Goal: Task Accomplishment & Management: Complete application form

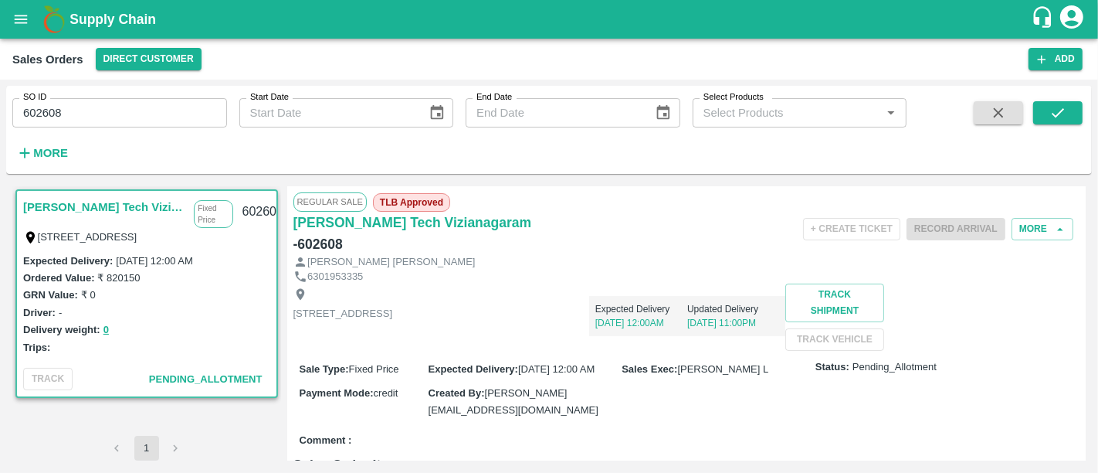
click at [98, 14] on b "Supply Chain" at bounding box center [112, 19] width 86 height 15
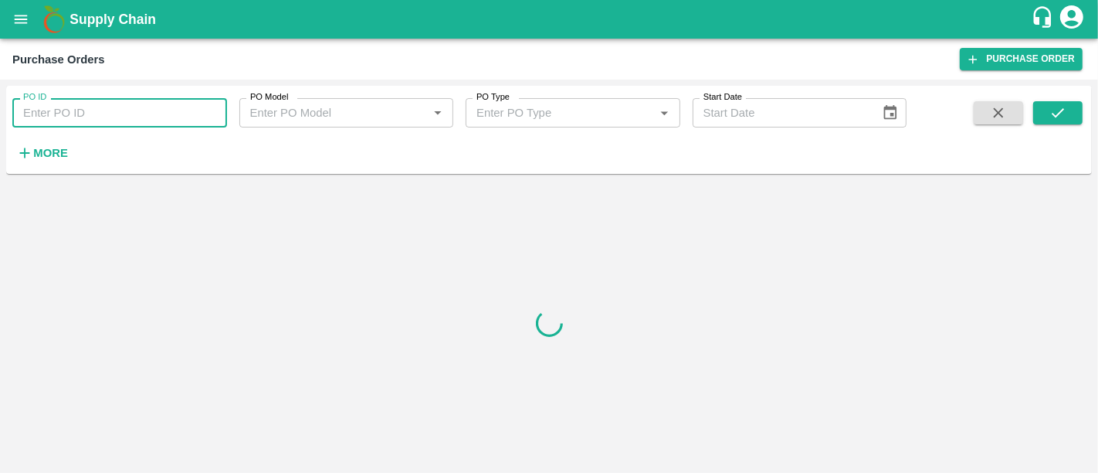
click at [110, 112] on input "PO ID" at bounding box center [119, 112] width 215 height 29
paste input "165505"
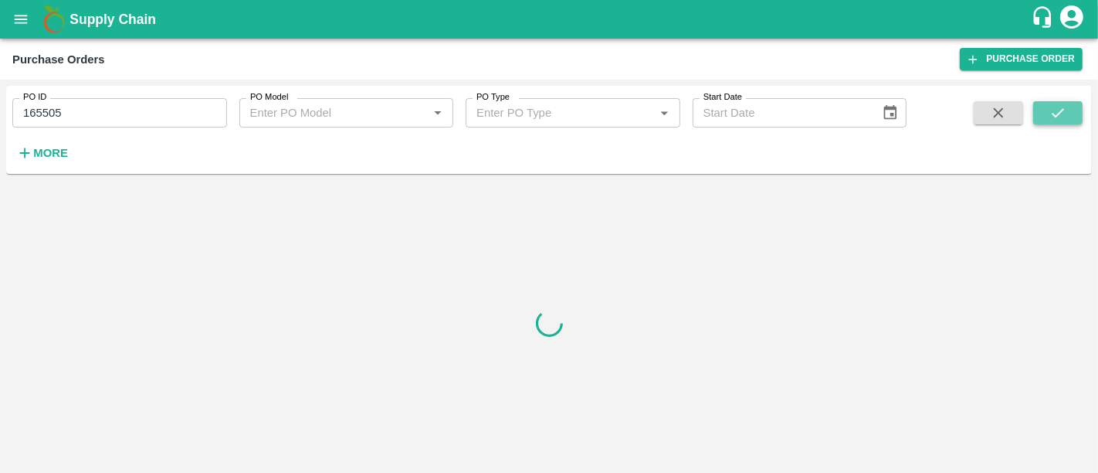
click at [1067, 113] on button "submit" at bounding box center [1057, 112] width 49 height 23
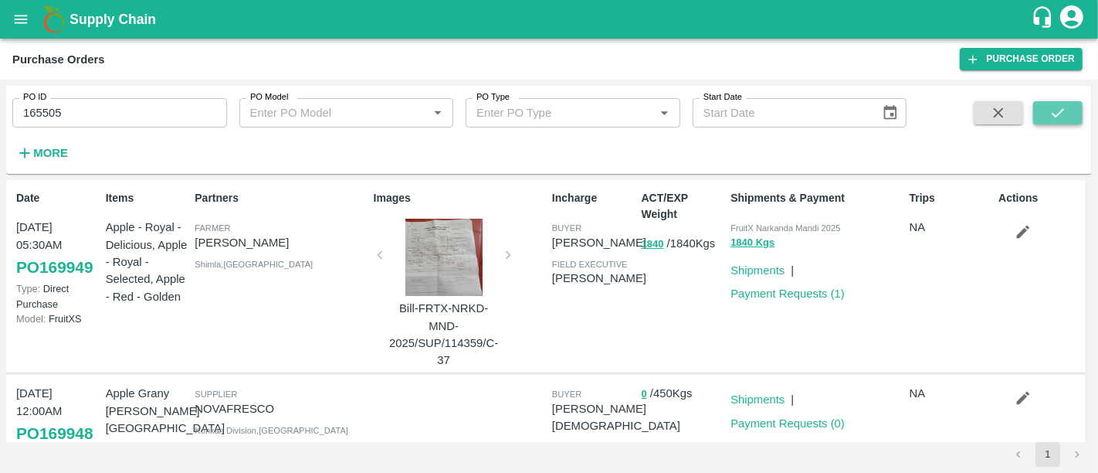
click at [1045, 114] on button "submit" at bounding box center [1057, 112] width 49 height 23
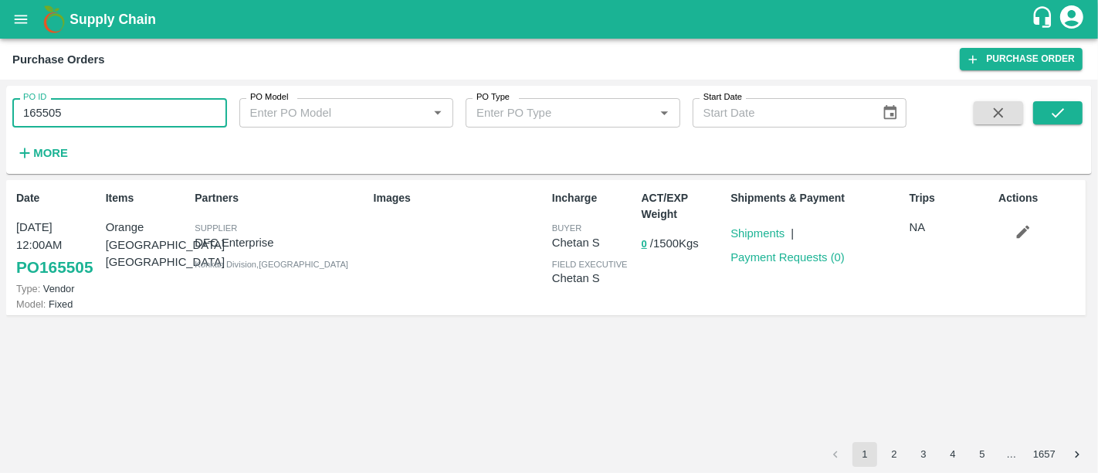
drag, startPoint x: 97, startPoint y: 102, endPoint x: 0, endPoint y: 103, distance: 96.5
click at [0, 103] on div "PO ID 165505 PO ID PO Model PO Model   * PO Type PO Type   * Start Date Start D…" at bounding box center [549, 276] width 1098 height 393
paste input "text"
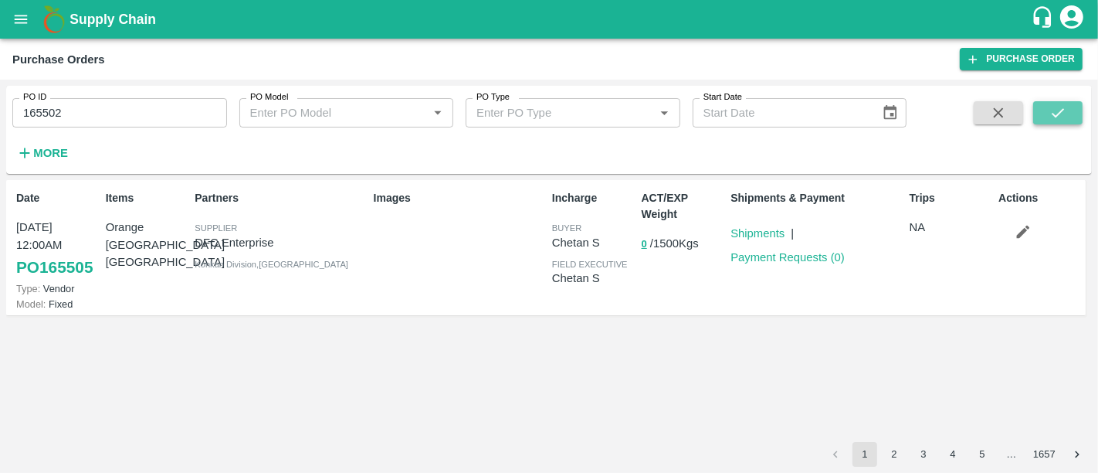
click at [1054, 121] on button "submit" at bounding box center [1057, 112] width 49 height 23
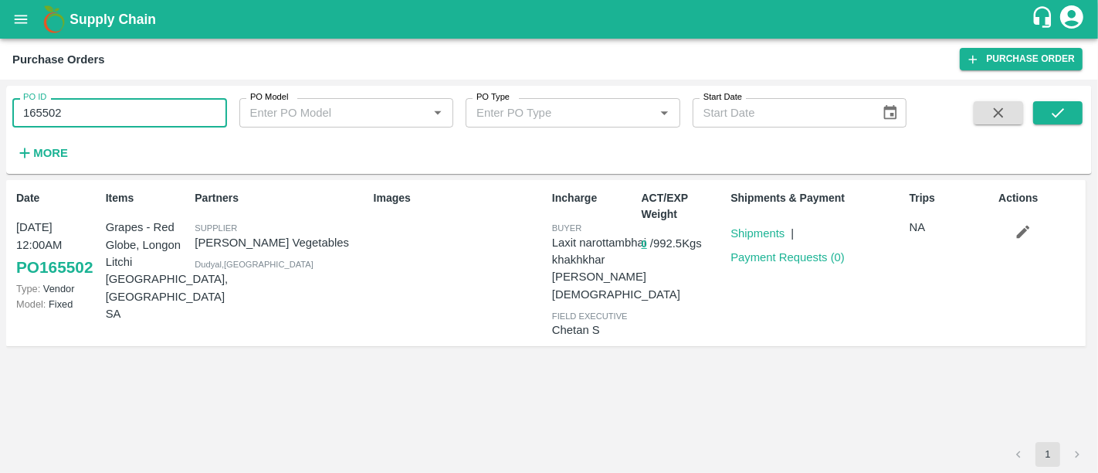
click at [112, 107] on input "165502" at bounding box center [119, 112] width 215 height 29
paste input "text"
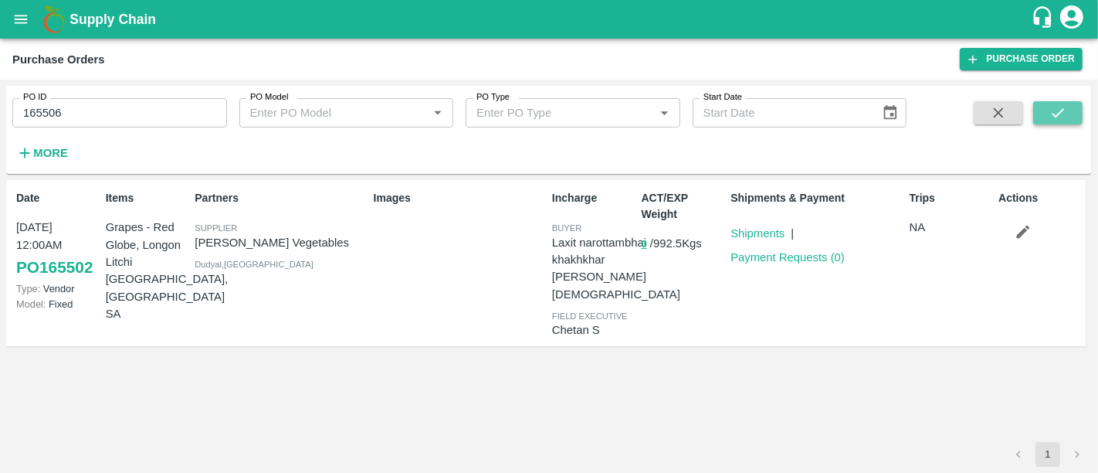
click at [1056, 114] on icon "submit" at bounding box center [1057, 112] width 17 height 17
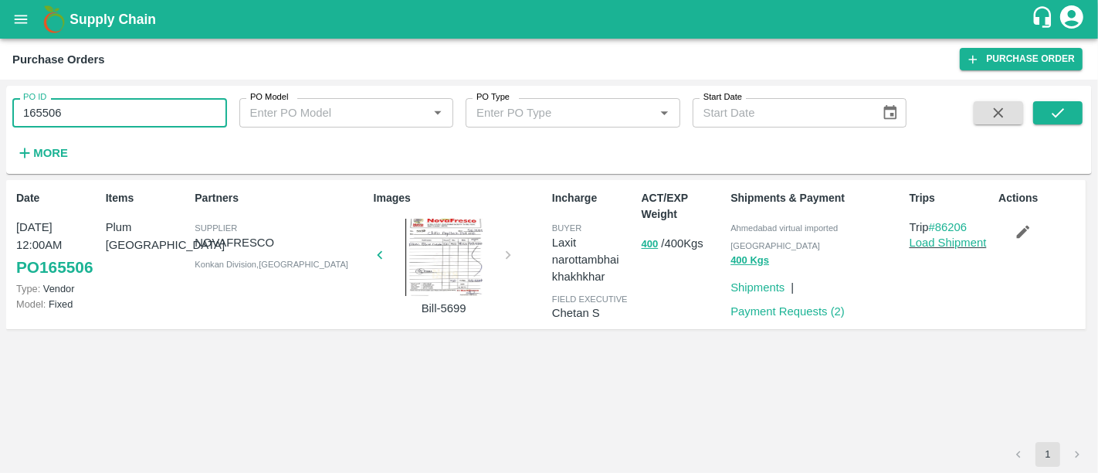
click at [141, 123] on input "165506" at bounding box center [119, 112] width 215 height 29
paste input "text"
type input "164963"
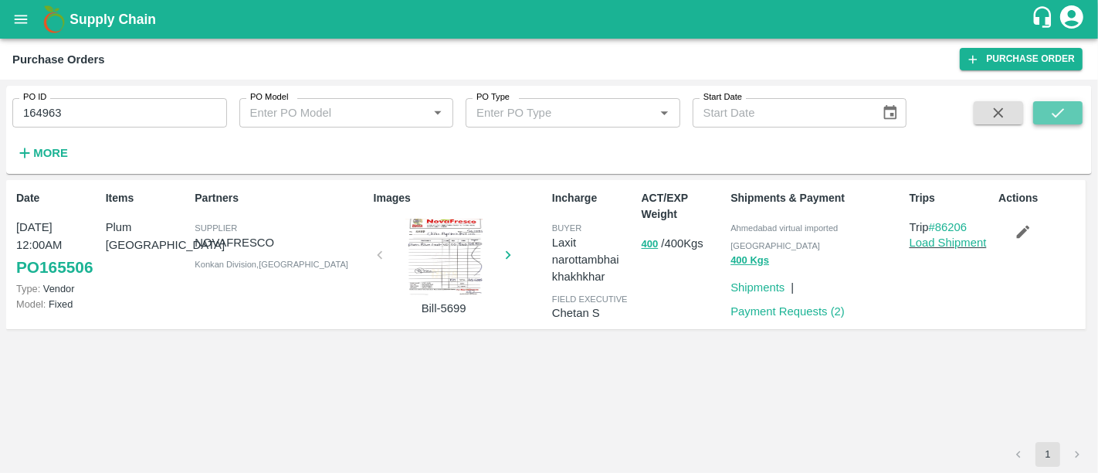
click at [1043, 106] on button "submit" at bounding box center [1057, 112] width 49 height 23
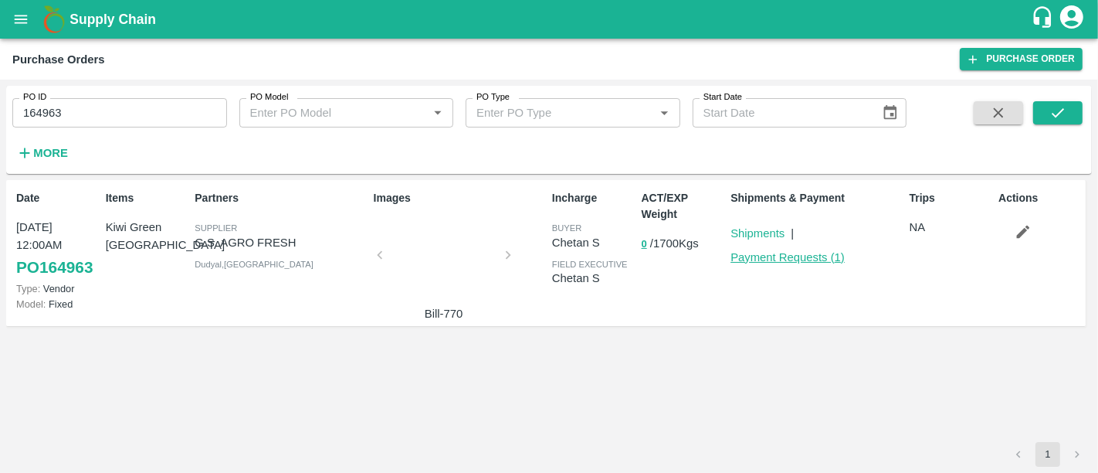
click at [763, 256] on link "Payment Requests ( 1 )" at bounding box center [787, 257] width 114 height 12
click at [400, 246] on div at bounding box center [444, 260] width 116 height 82
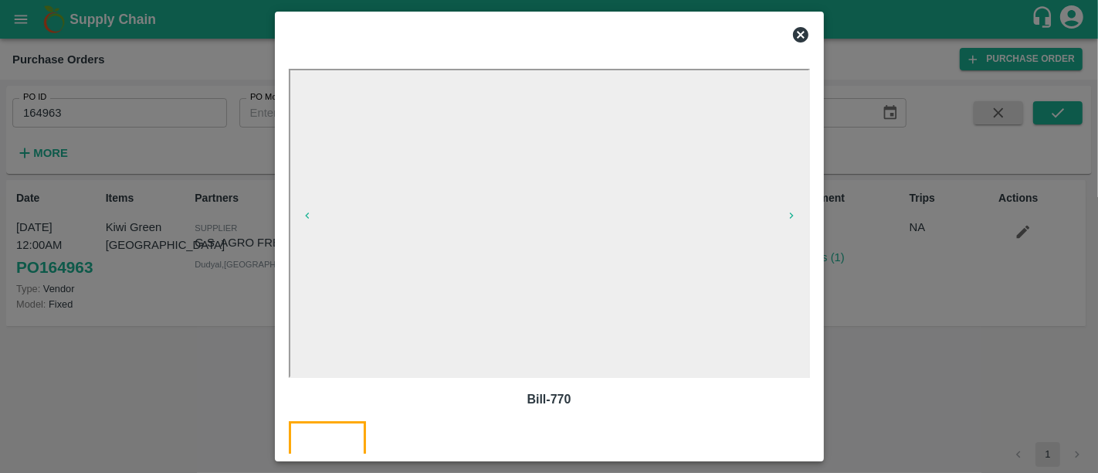
click at [904, 359] on div at bounding box center [549, 236] width 1098 height 473
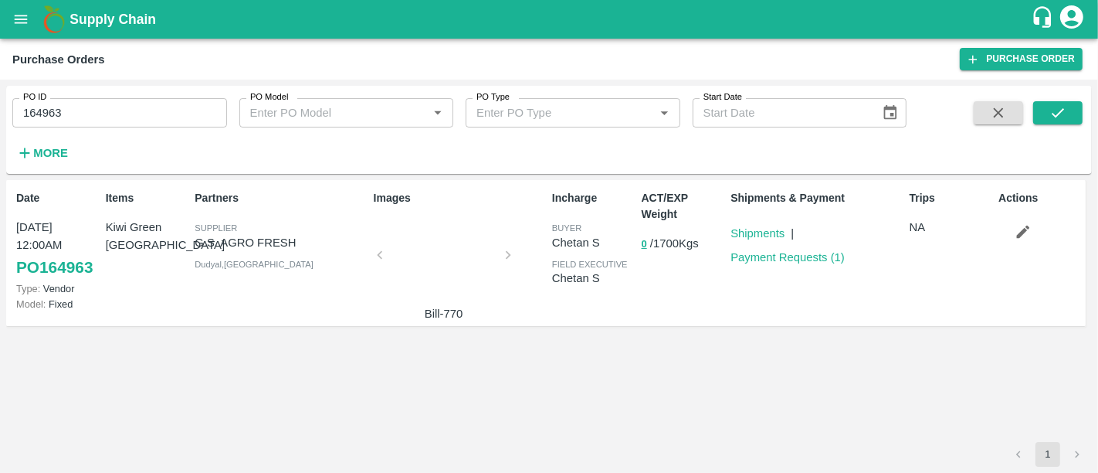
click at [90, 20] on b "Supply Chain" at bounding box center [112, 19] width 86 height 15
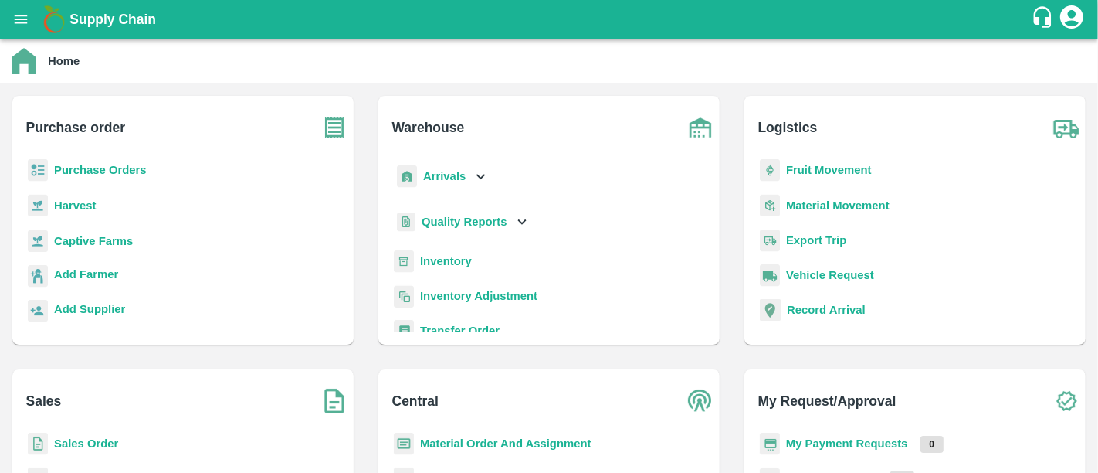
click at [114, 171] on b "Purchase Orders" at bounding box center [100, 170] width 93 height 12
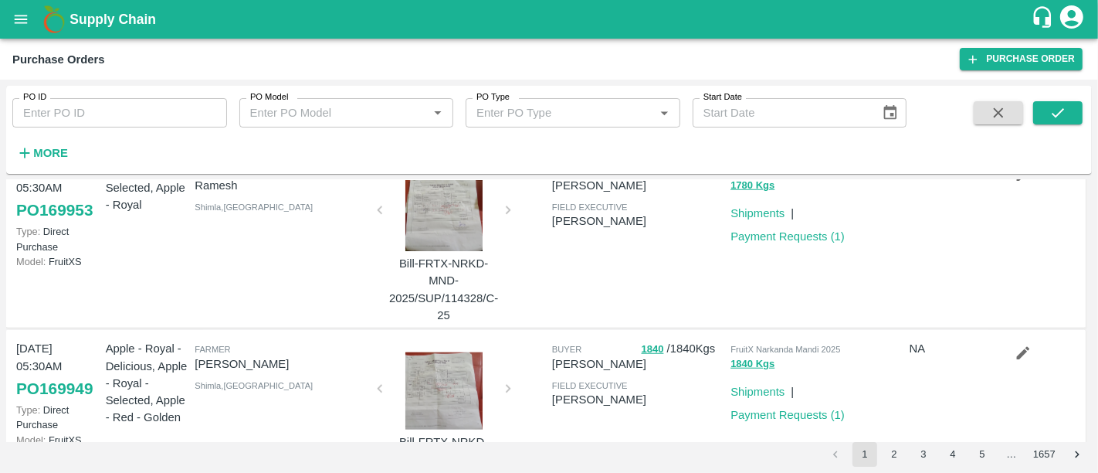
scroll to position [1442, 0]
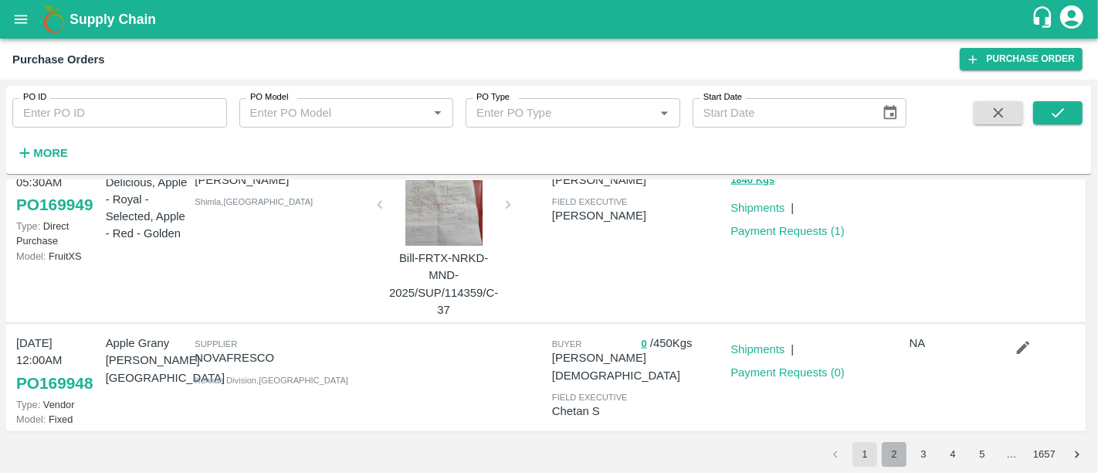
click at [890, 456] on button "2" at bounding box center [894, 454] width 25 height 25
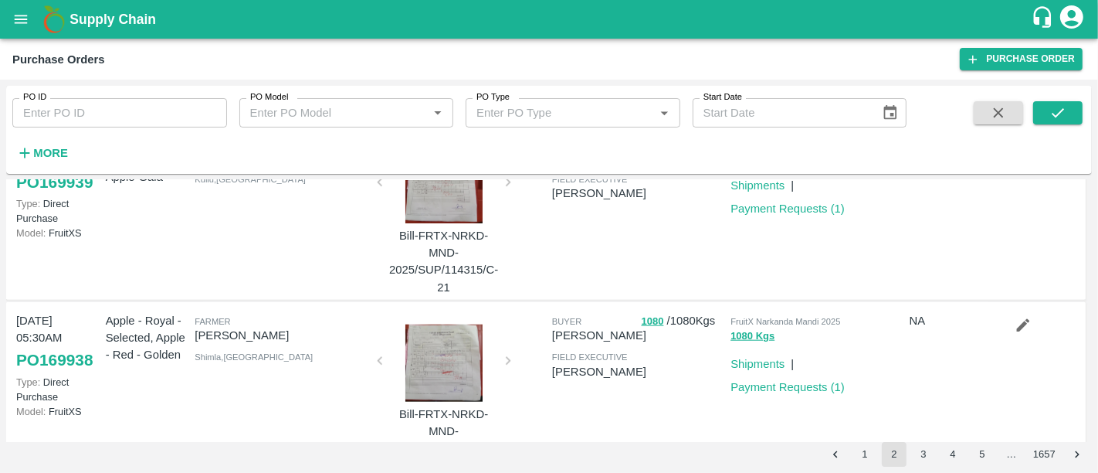
scroll to position [1473, 0]
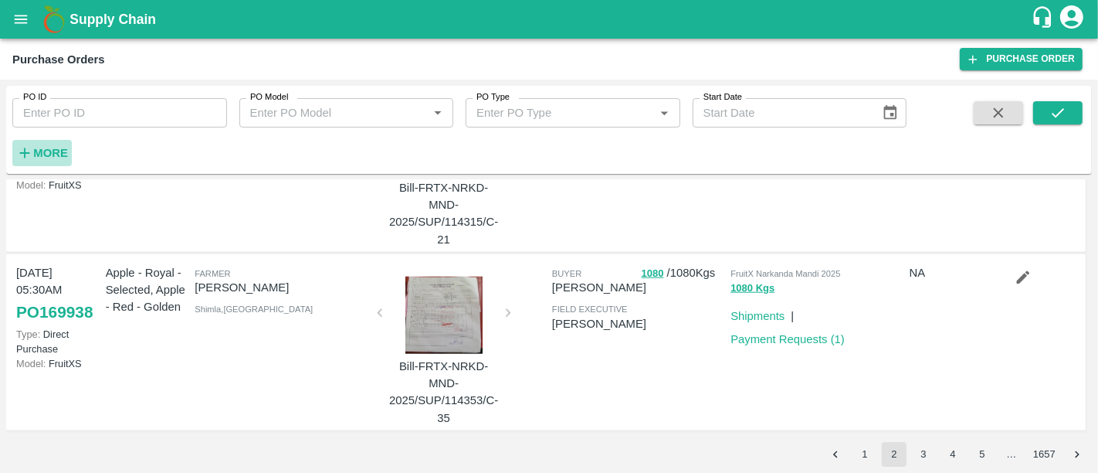
click at [66, 153] on strong "More" at bounding box center [50, 153] width 35 height 12
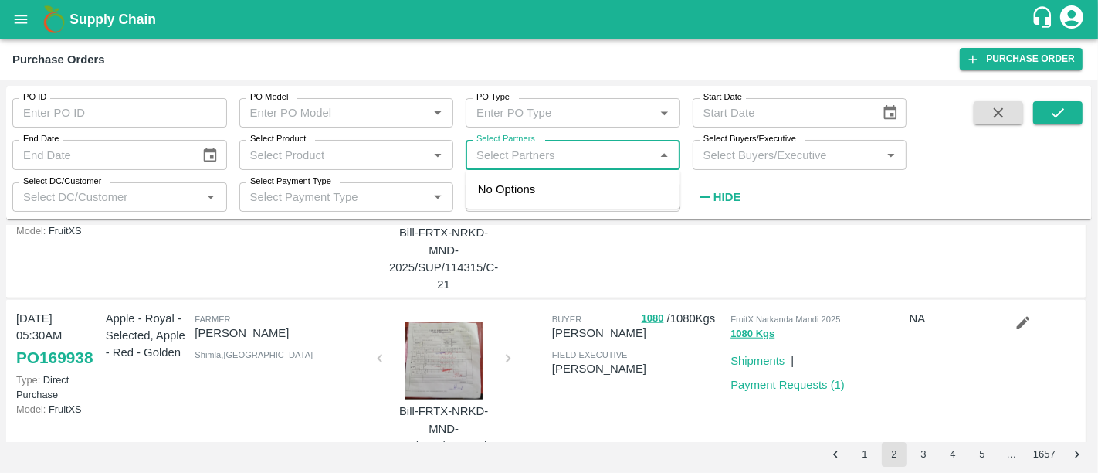
click at [516, 158] on input "Select Partners" at bounding box center [560, 154] width 180 height 20
type input "63idea"
click at [527, 181] on div "63IDEAS INFOLABS PRIVATE LIMITED-, -7208746994" at bounding box center [594, 207] width 147 height 52
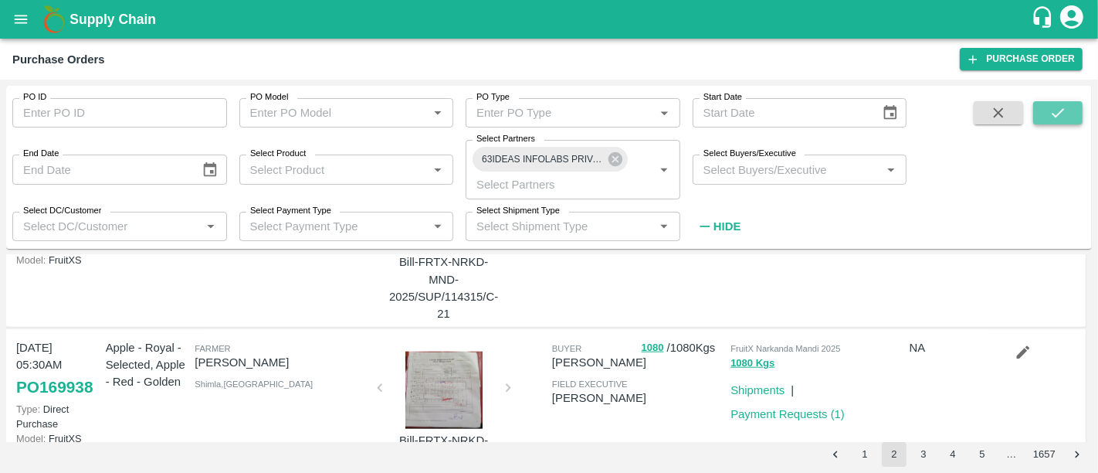
click at [1043, 114] on button "submit" at bounding box center [1057, 112] width 49 height 23
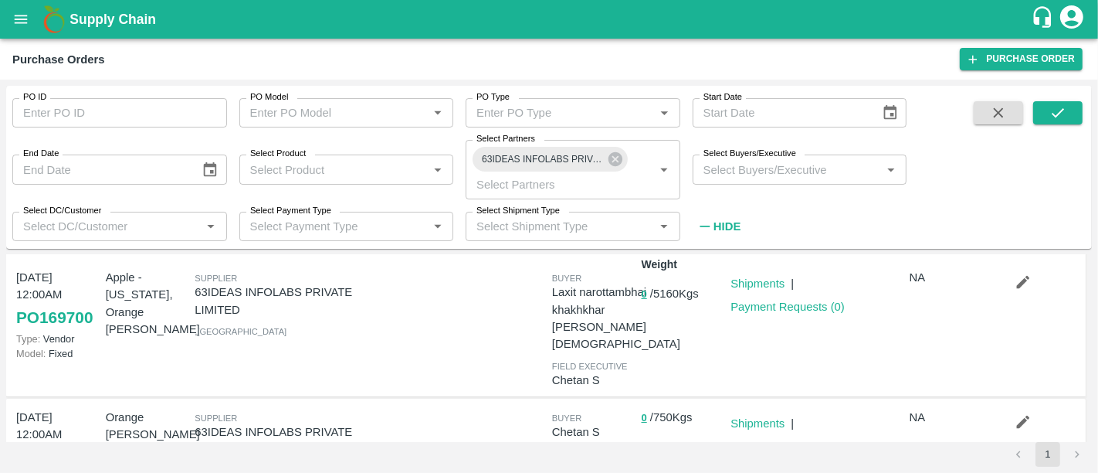
scroll to position [1, 0]
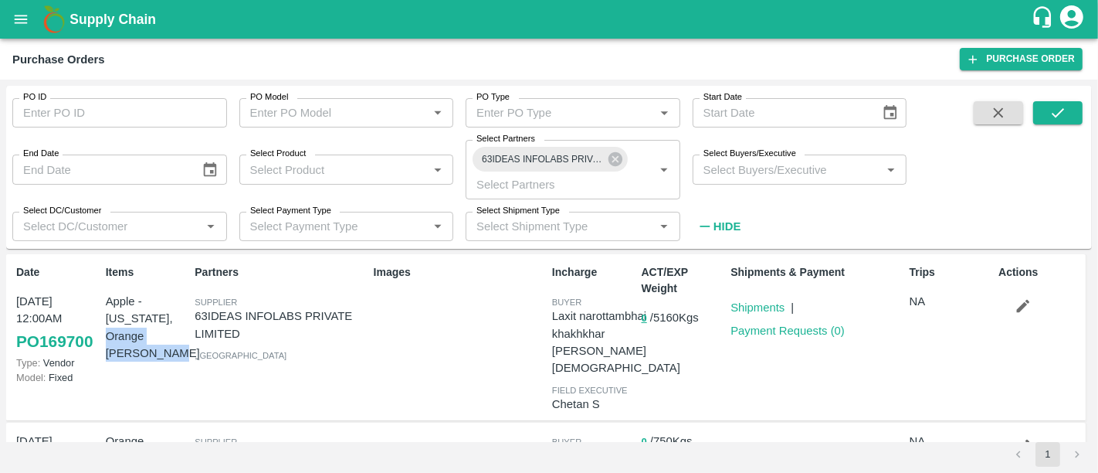
drag, startPoint x: 164, startPoint y: 358, endPoint x: 106, endPoint y: 334, distance: 63.4
click at [106, 334] on p "Apple - Washington, Orange Valencia SA" at bounding box center [147, 327] width 83 height 69
copy p "Orange Valencia SA"
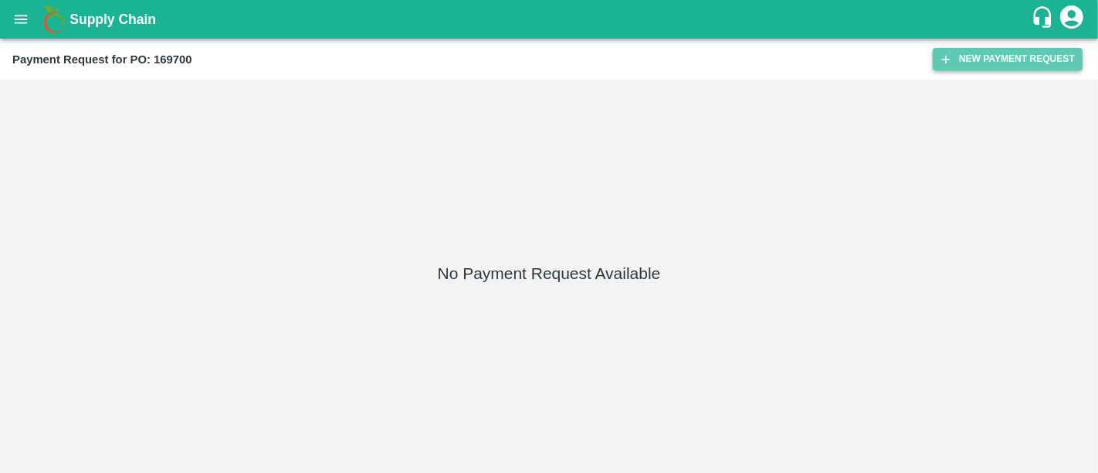
click at [968, 56] on button "New Payment Request" at bounding box center [1008, 59] width 150 height 22
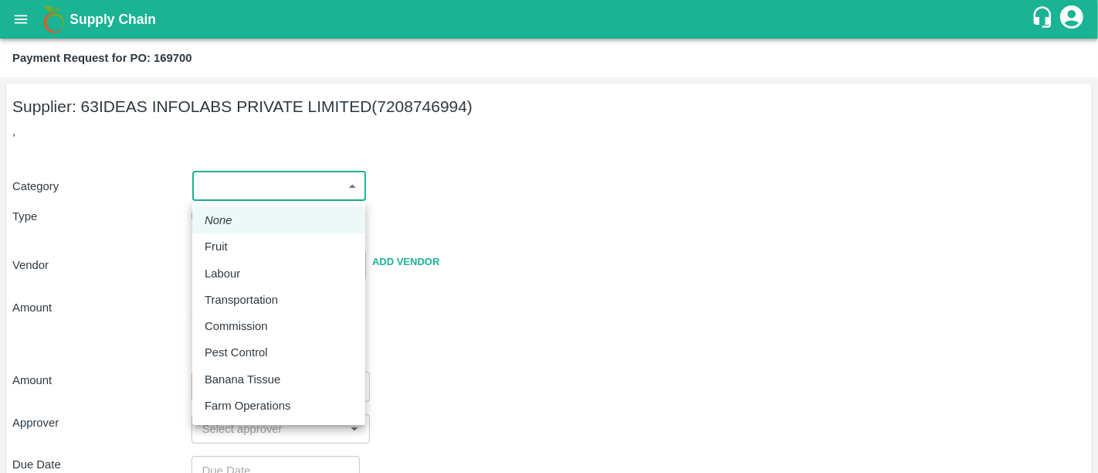
click at [251, 193] on body "Supply Chain Payment Request for PO: 169700 Supplier: 63IDEAS INFOLABS PRIVATE …" at bounding box center [549, 236] width 1098 height 473
click at [235, 239] on div "Fruit" at bounding box center [220, 246] width 31 height 17
type input "1"
type input "63IDEAS INFOLABS PRIVATE LIMITED - 7208746994(Supplier)"
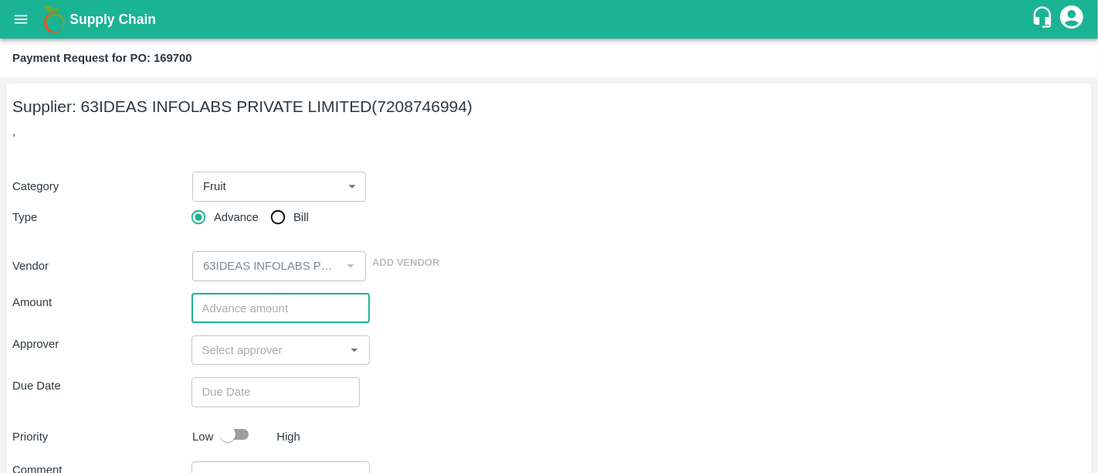
click at [283, 303] on input "number" at bounding box center [281, 307] width 179 height 29
type input "805600"
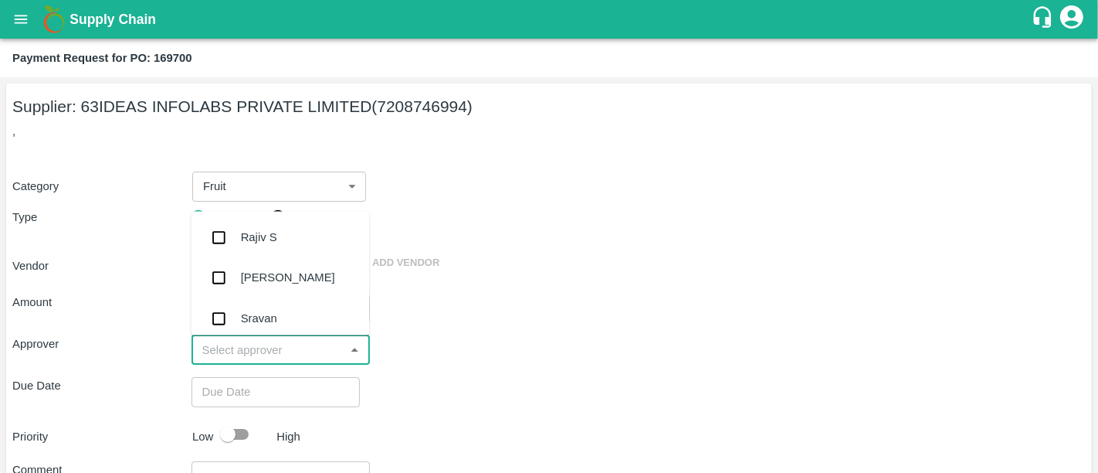
click at [280, 341] on input "input" at bounding box center [268, 350] width 144 height 20
type input "nee"
drag, startPoint x: 280, startPoint y: 341, endPoint x: 271, endPoint y: 326, distance: 17.4
click at [271, 326] on body "Supply Chain Payment Request for PO: 169700 Supplier: 63IDEAS INFOLABS PRIVATE …" at bounding box center [549, 236] width 1098 height 473
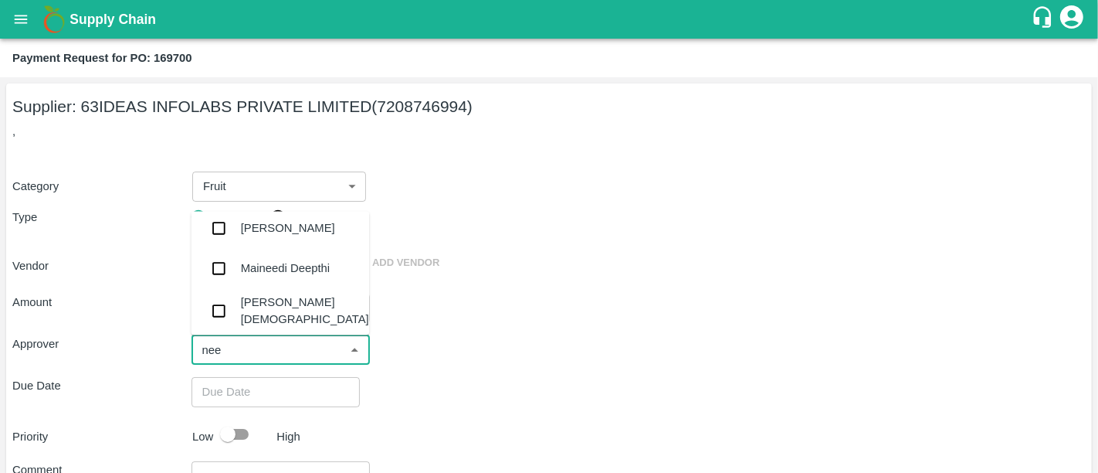
click at [271, 326] on div "[PERSON_NAME][DEMOGRAPHIC_DATA]" at bounding box center [280, 311] width 178 height 44
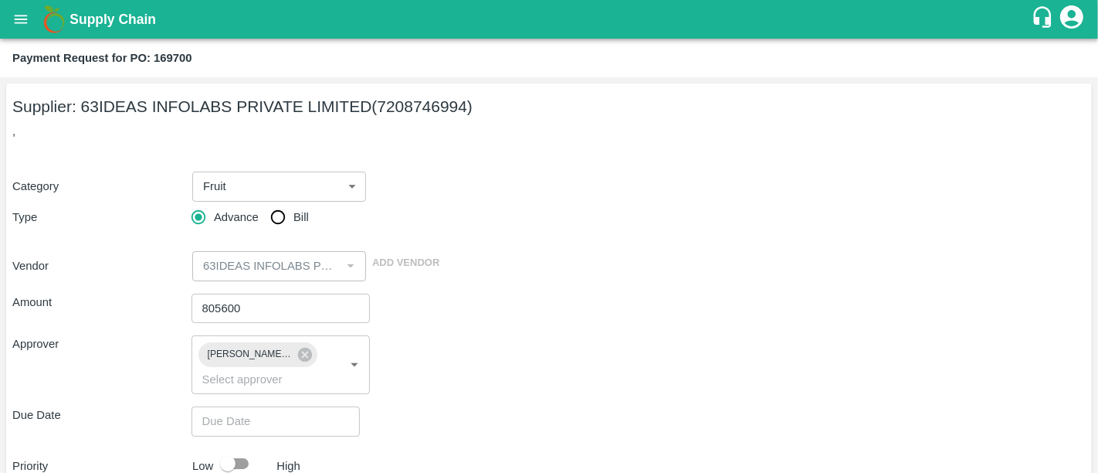
click at [512, 357] on div "Approver Neeti Jain ​" at bounding box center [548, 364] width 1073 height 59
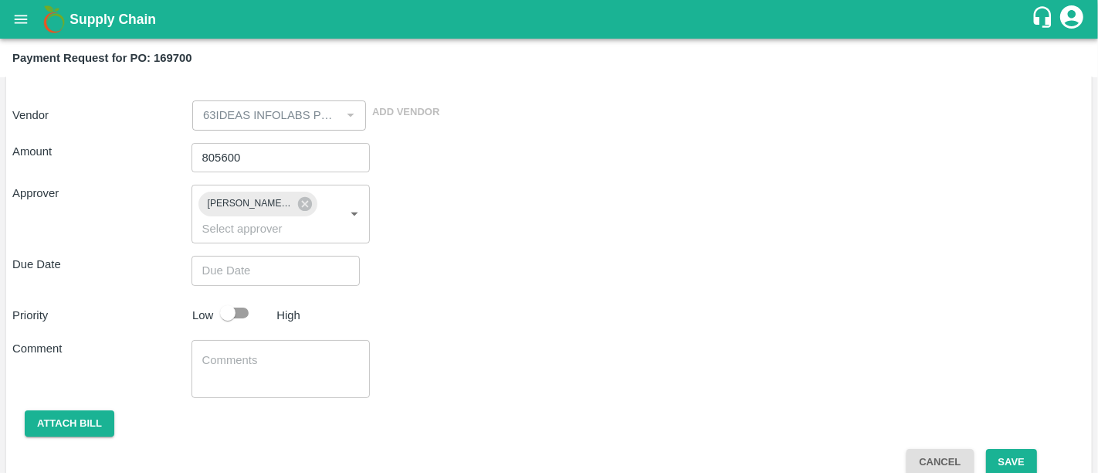
type input "DD/MM/YYYY hh:mm aa"
click at [303, 259] on input "DD/MM/YYYY hh:mm aa" at bounding box center [271, 270] width 158 height 29
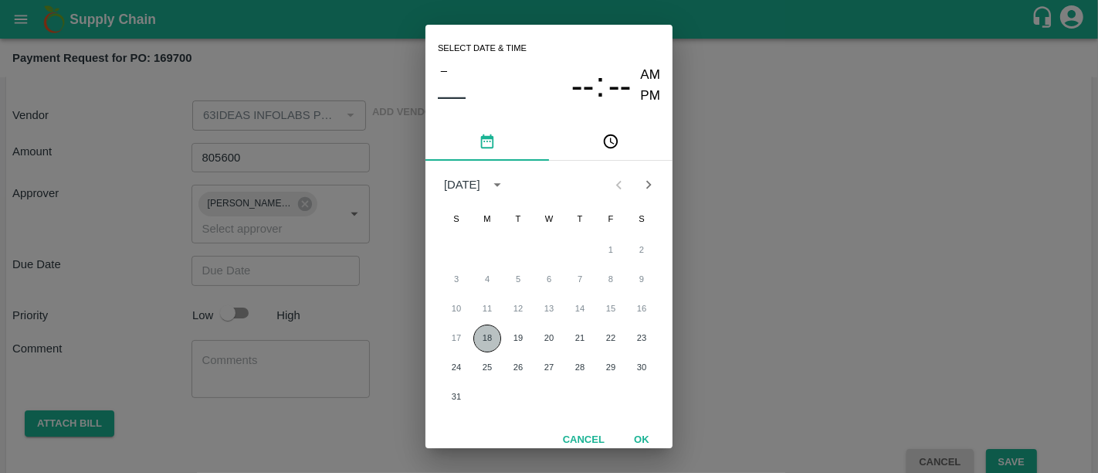
click at [481, 341] on button "18" at bounding box center [487, 338] width 28 height 28
type input "18/08/2025 12:00 AM"
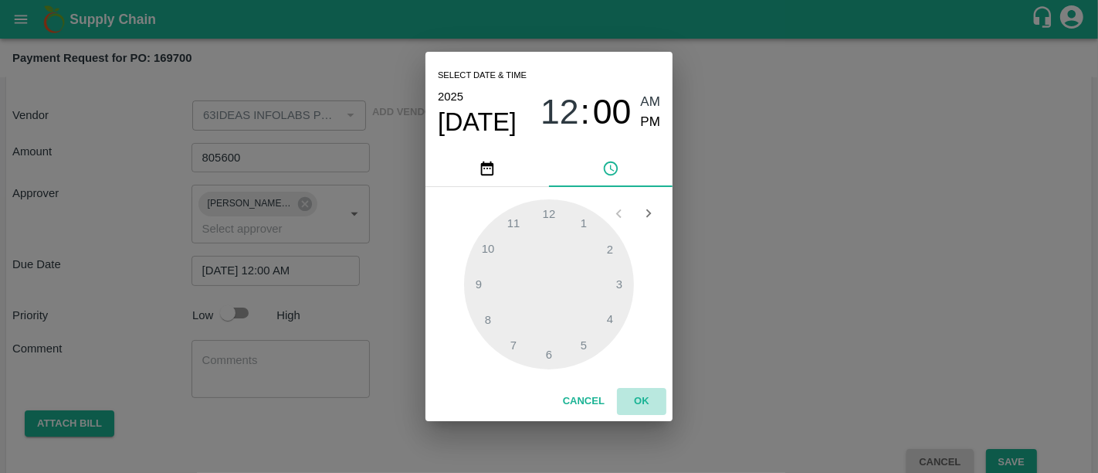
click at [640, 403] on button "OK" at bounding box center [641, 401] width 49 height 27
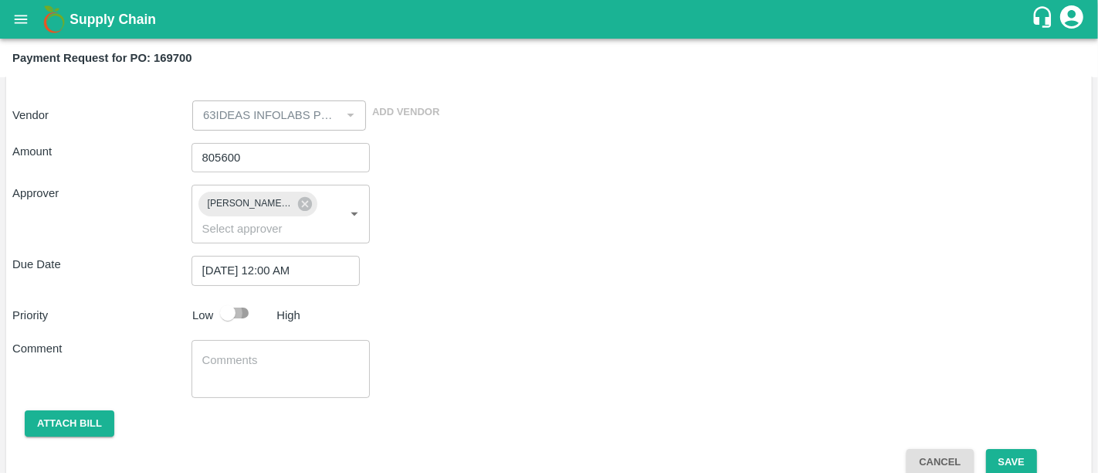
click at [253, 298] on input "checkbox" at bounding box center [228, 312] width 88 height 29
checkbox input "true"
click at [90, 410] on button "Attach bill" at bounding box center [70, 423] width 90 height 27
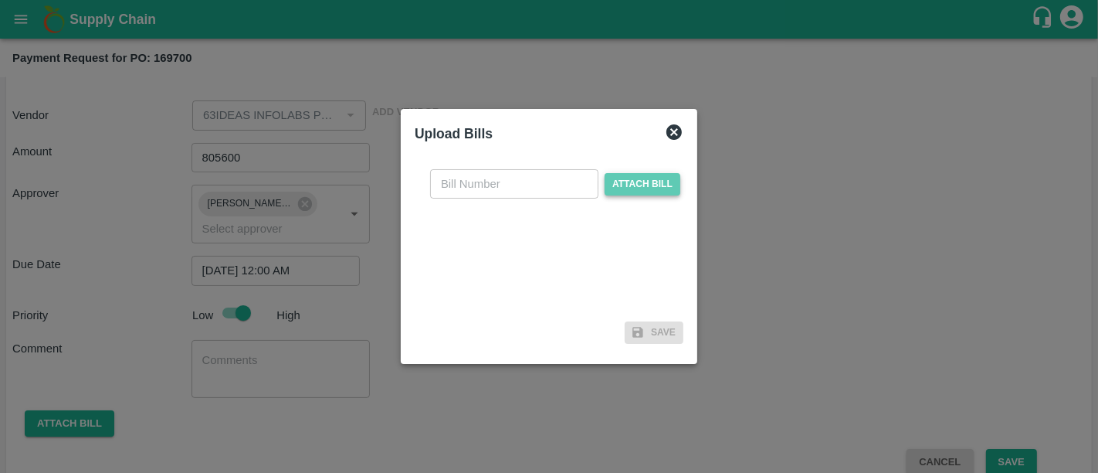
click at [648, 187] on span "Attach bill" at bounding box center [643, 184] width 76 height 22
click at [0, 0] on input "Attach bill" at bounding box center [0, 0] width 0 height 0
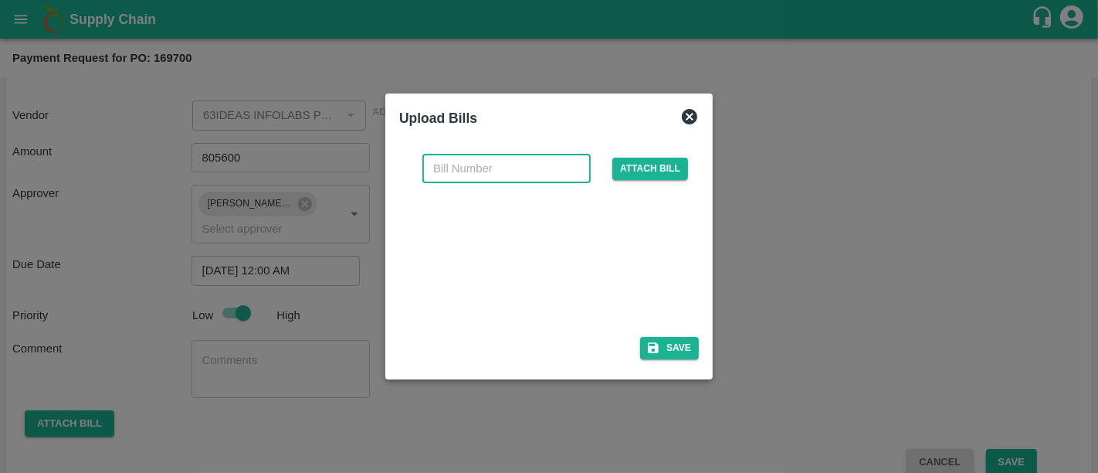
click at [503, 158] on input "text" at bounding box center [506, 168] width 168 height 29
paste input "QT-TH-000023"
type input "QT-TH-000023"
click at [652, 342] on icon "button" at bounding box center [653, 348] width 14 height 14
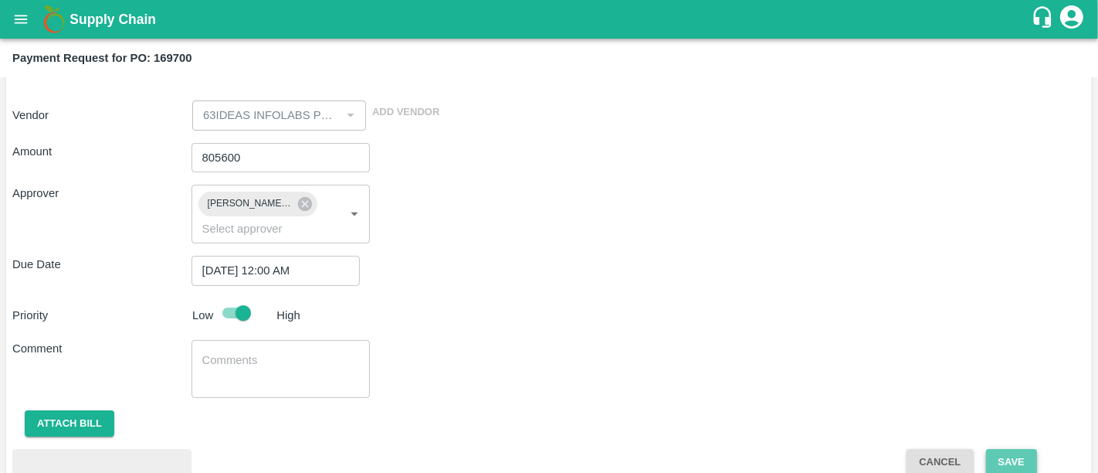
click at [996, 449] on button "Save" at bounding box center [1011, 462] width 51 height 27
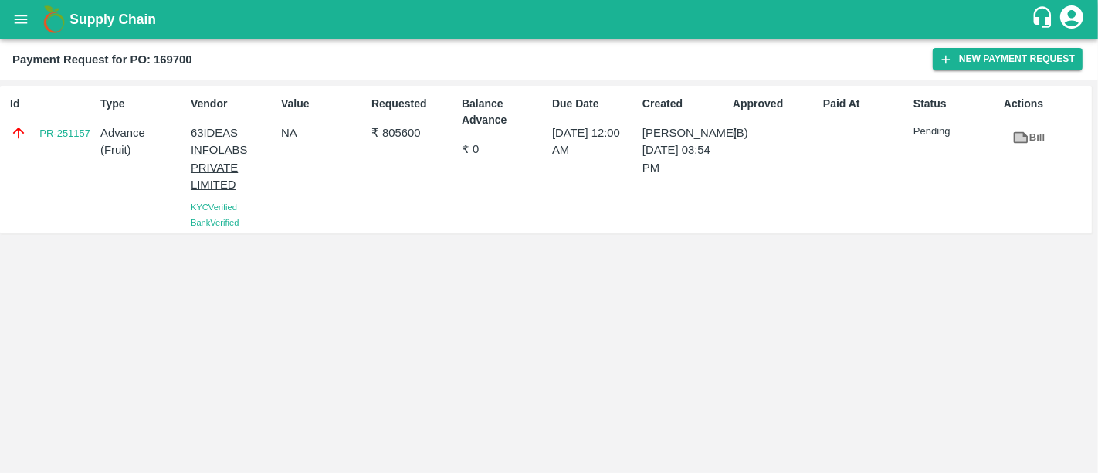
click at [675, 253] on div "Id PR-251157 Type Advance ( Fruit ) Vendor 63IDEAS INFOLABS PRIVATE LIMITED KYC…" at bounding box center [549, 276] width 1098 height 393
click at [1017, 127] on link "Bill" at bounding box center [1028, 137] width 49 height 27
click at [721, 345] on div "Id PR-251157 Type Advance ( Fruit ) Vendor 63IDEAS INFOLABS PRIVATE LIMITED KYC…" at bounding box center [549, 276] width 1098 height 393
drag, startPoint x: 96, startPoint y: 137, endPoint x: 32, endPoint y: 144, distance: 63.7
click at [32, 144] on div "Id PR-251157 Type Advance ( Fruit ) Vendor 63IDEAS INFOLABS PRIVATE LIMITED KYC…" at bounding box center [546, 159] width 1092 height 147
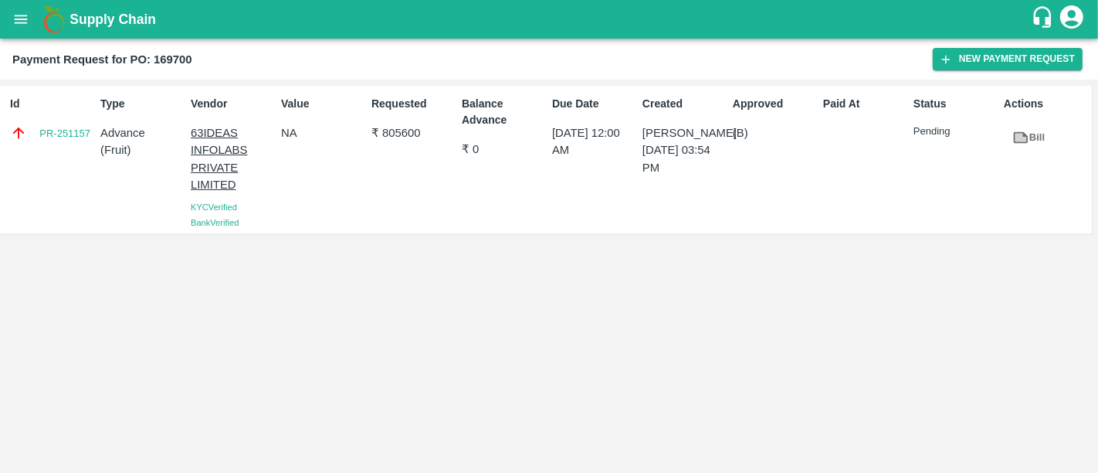
click at [32, 144] on div "Id PR-251157" at bounding box center [49, 160] width 90 height 140
drag, startPoint x: 32, startPoint y: 144, endPoint x: 85, endPoint y: 147, distance: 52.6
click at [85, 147] on div "Id PR-251157" at bounding box center [49, 160] width 90 height 140
copy link "PR-251157"
click at [176, 50] on h2 "Payment Request for PO: 169700" at bounding box center [102, 59] width 180 height 20
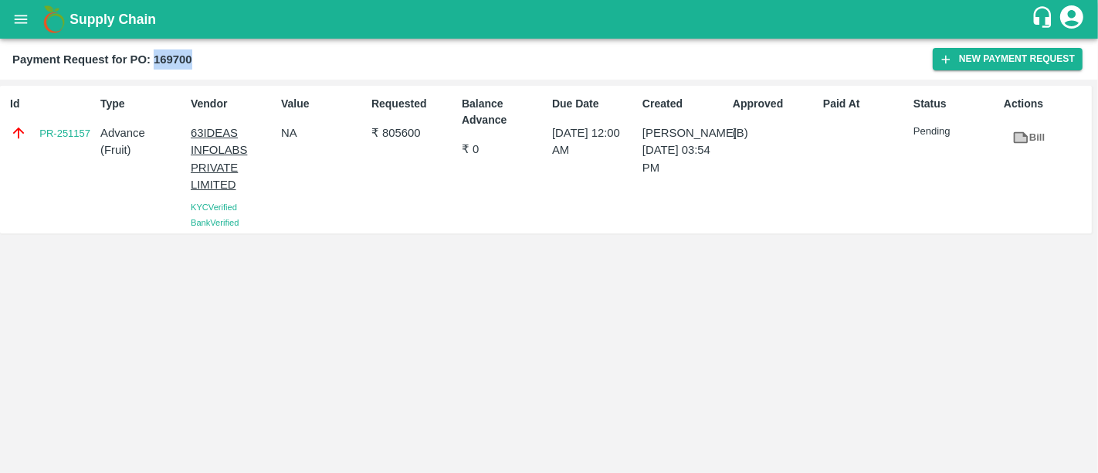
click at [176, 50] on h2 "Payment Request for PO: 169700" at bounding box center [102, 59] width 180 height 20
copy b "169700"
click at [400, 127] on p "₹ 805600" at bounding box center [413, 132] width 84 height 17
copy p "805600"
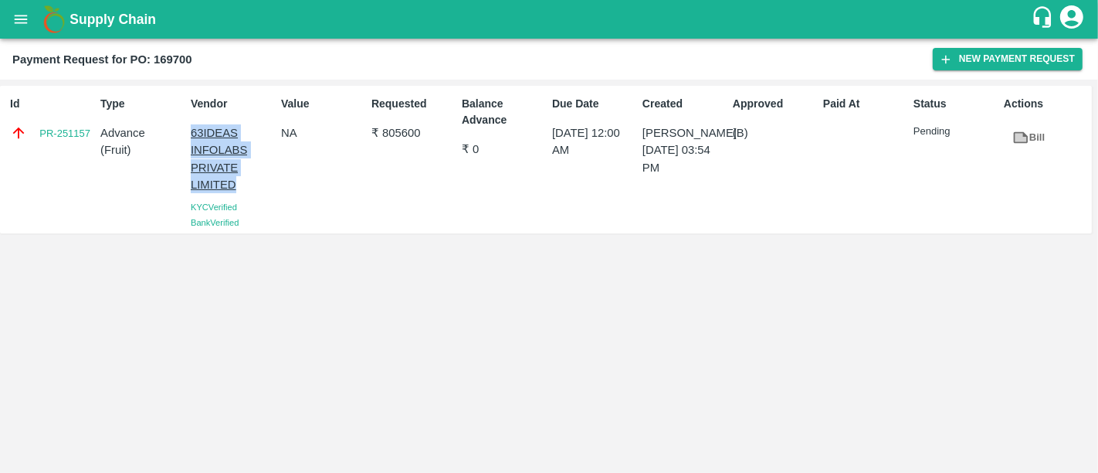
drag, startPoint x: 258, startPoint y: 181, endPoint x: 189, endPoint y: 136, distance: 82.5
click at [189, 136] on div "Vendor 63IDEAS INFOLABS PRIVATE LIMITED KYC Verified Bank Verified" at bounding box center [230, 160] width 90 height 140
copy p "63IDEAS INFOLABS PRIVATE LIMITED"
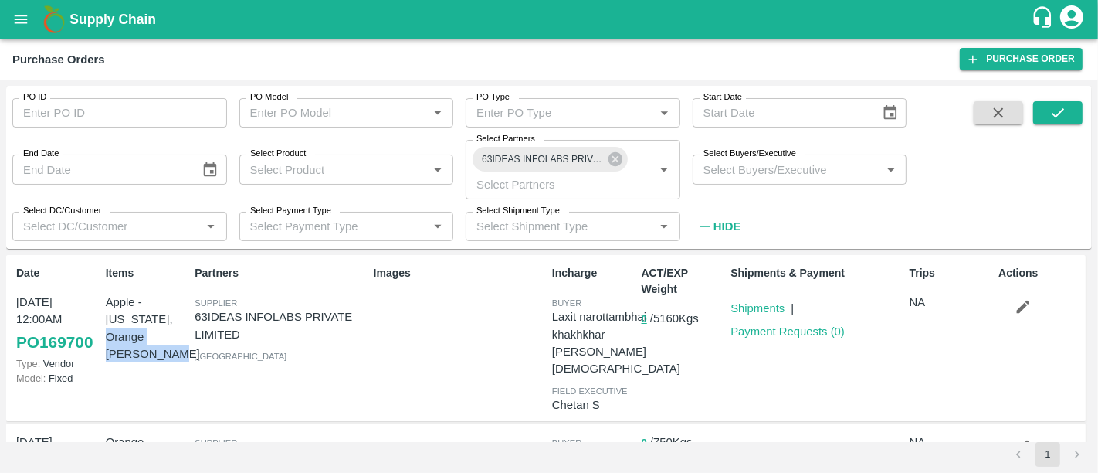
scroll to position [1, 0]
click at [639, 319] on div "ACT/EXP Weight 0 / 5160 Kgs" at bounding box center [681, 337] width 90 height 158
click at [642, 319] on button "0" at bounding box center [644, 319] width 5 height 18
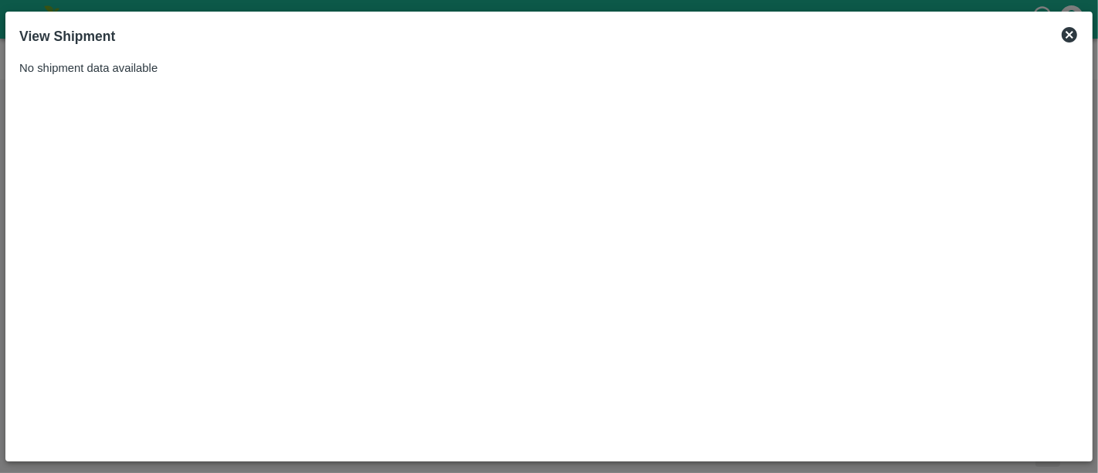
click at [1073, 38] on icon at bounding box center [1069, 34] width 15 height 15
